Goal: Find specific page/section: Find specific page/section

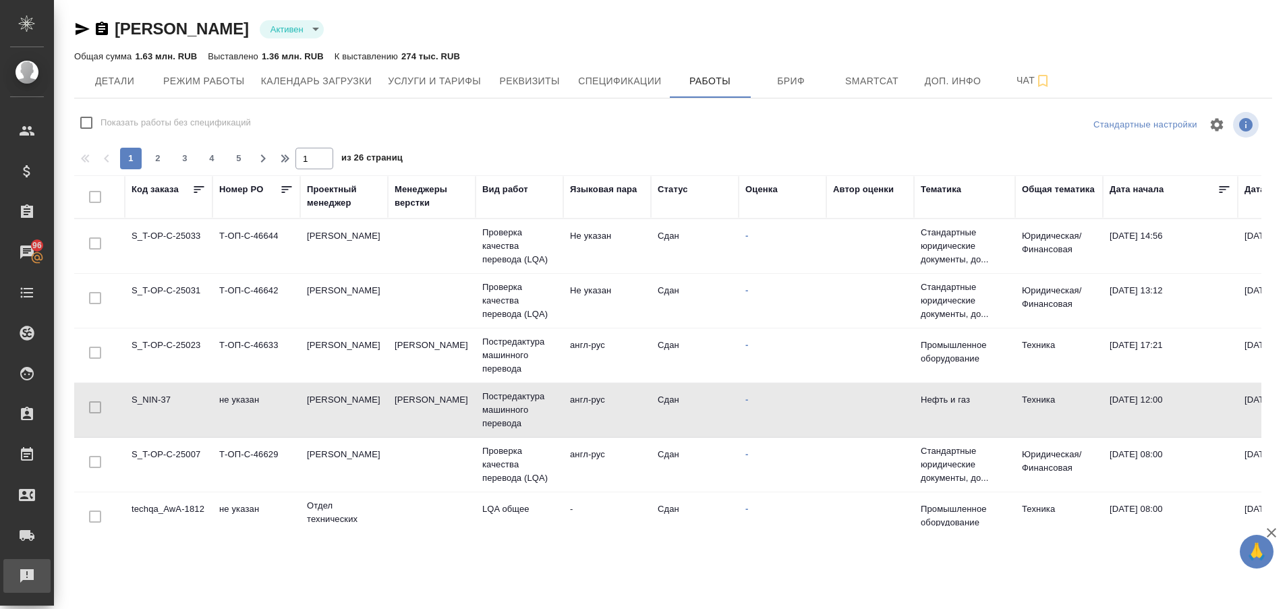
click at [27, 579] on div "Рекламации" at bounding box center [10, 576] width 34 height 20
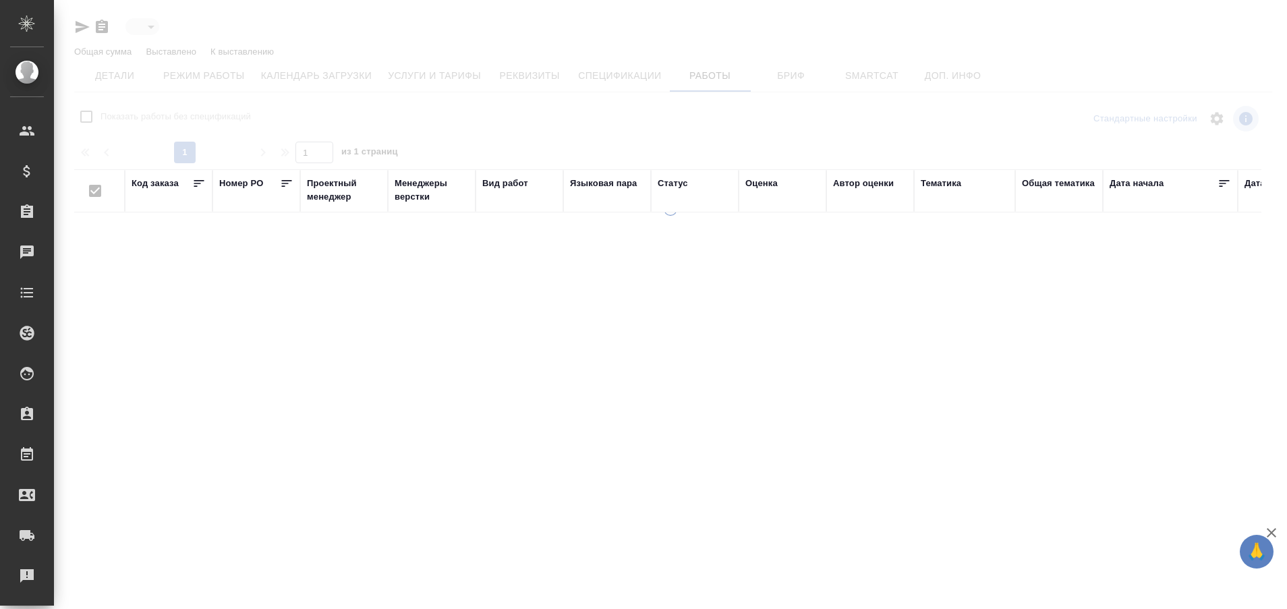
type input "active"
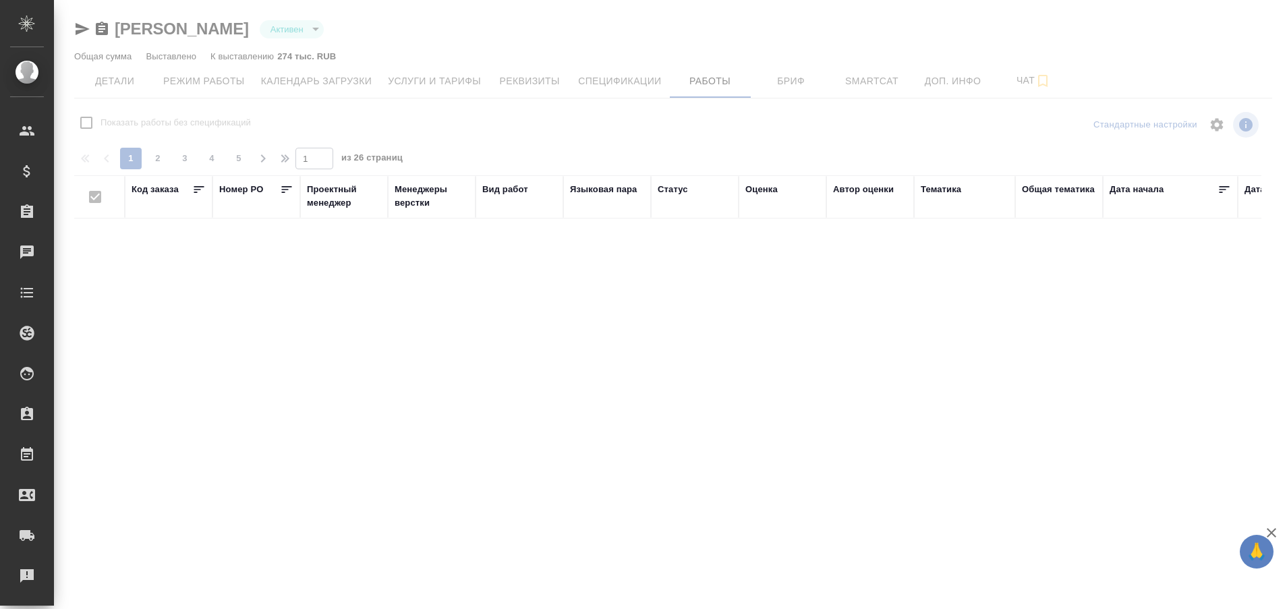
checkbox input "false"
